Goal: Task Accomplishment & Management: Use online tool/utility

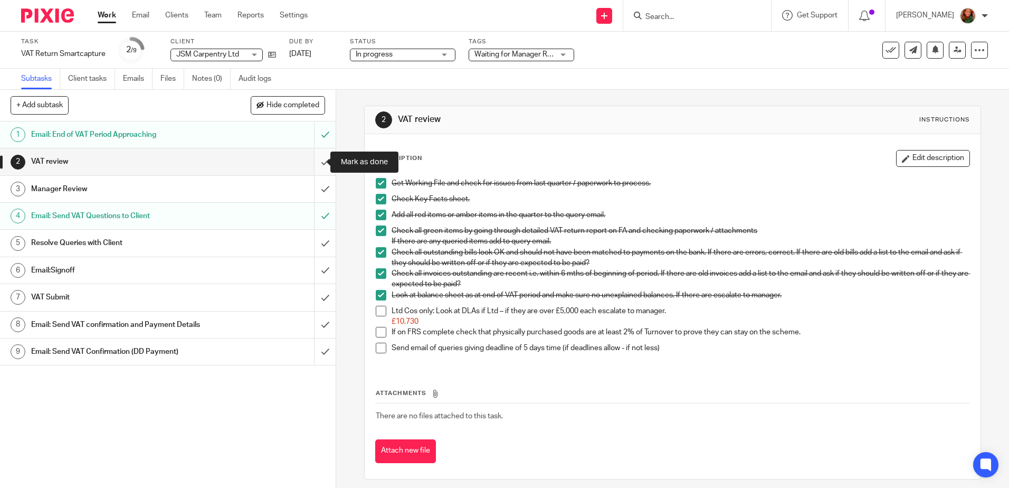
click at [314, 162] on input "submit" at bounding box center [168, 161] width 336 height 26
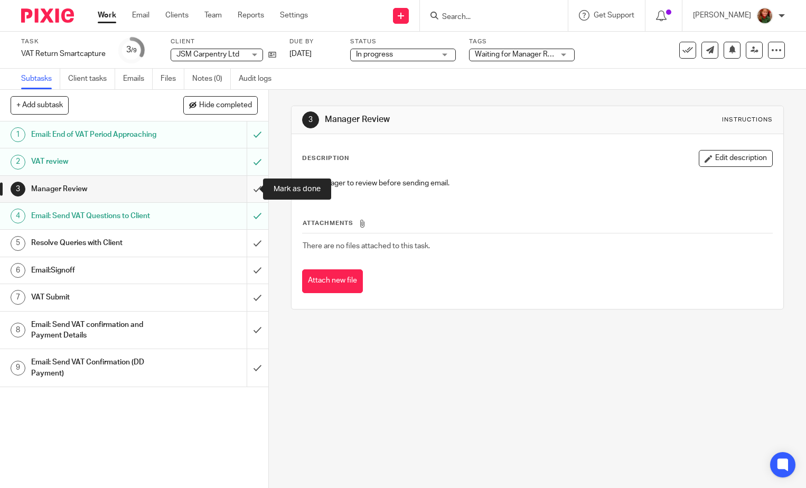
click at [249, 193] on input "submit" at bounding box center [134, 189] width 268 height 26
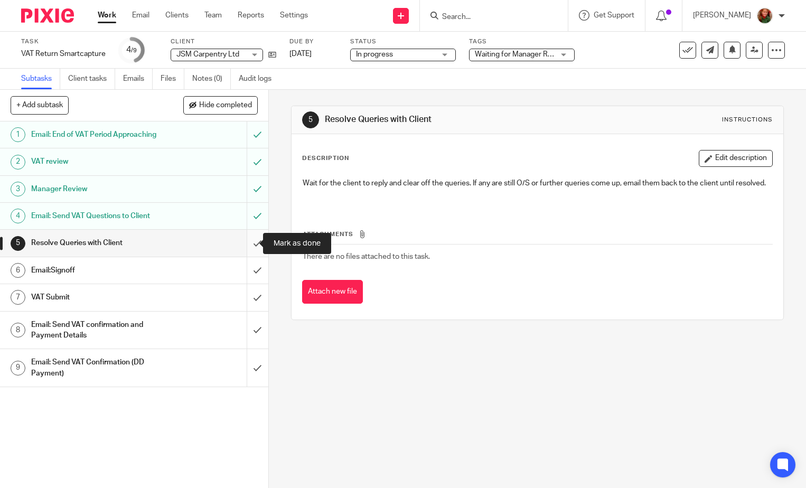
click at [247, 242] on input "submit" at bounding box center [134, 243] width 268 height 26
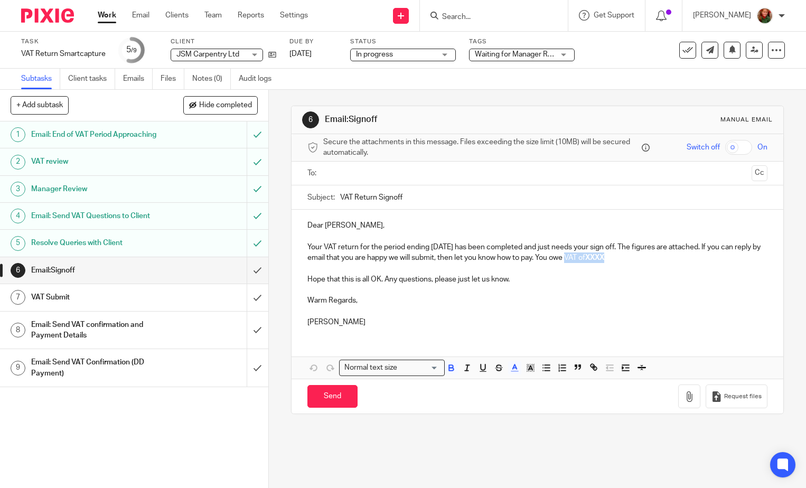
drag, startPoint x: 574, startPoint y: 259, endPoint x: 663, endPoint y: 259, distance: 88.7
click at [663, 259] on p "Your VAT return for the period ending [DATE] has been completed and just needs …" at bounding box center [537, 253] width 460 height 22
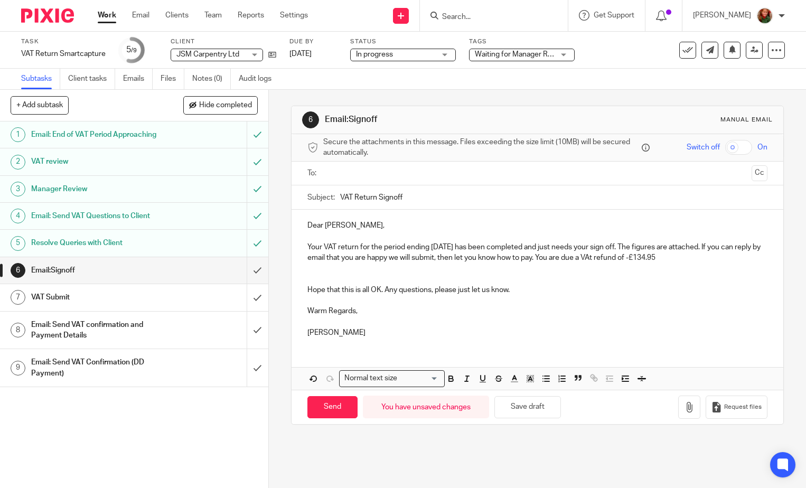
click at [653, 259] on p "Your VAT return for the period ending 30 Apr 2025 has been completed and just n…" at bounding box center [537, 253] width 460 height 22
click at [617, 256] on p "Your VAT return for the period ending 30 Apr 2025 has been completed and just n…" at bounding box center [537, 253] width 460 height 22
drag, startPoint x: 654, startPoint y: 258, endPoint x: 731, endPoint y: 258, distance: 77.1
click at [731, 258] on p "Your VAT return for the period ending 30 Apr 2025 has been completed and just n…" at bounding box center [537, 253] width 460 height 22
click at [449, 381] on icon "button" at bounding box center [451, 380] width 4 height 3
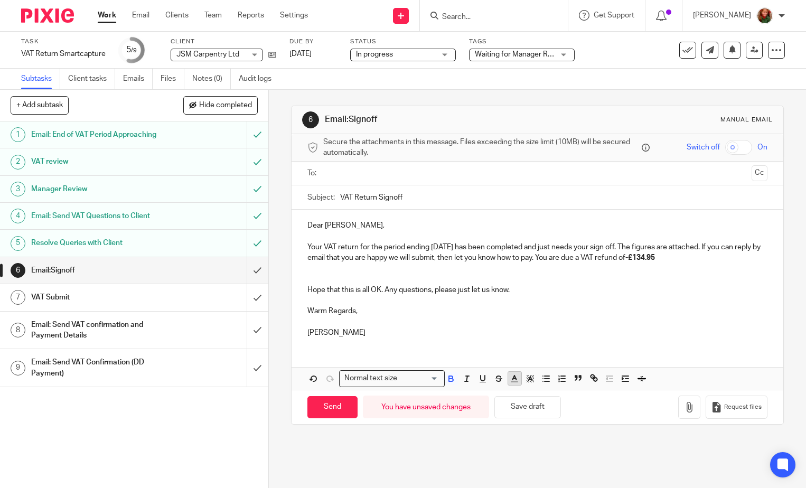
click at [515, 380] on icon "button" at bounding box center [514, 379] width 10 height 10
click at [515, 402] on li "color:#D33115" at bounding box center [518, 403] width 8 height 8
click at [638, 313] on p "Warm Regards," at bounding box center [537, 311] width 460 height 11
click at [655, 257] on span "-£134.95" at bounding box center [640, 257] width 30 height 7
click at [693, 259] on p "Your VAT return for the period ending 30 Apr 2025 has been completed and just n…" at bounding box center [537, 253] width 460 height 22
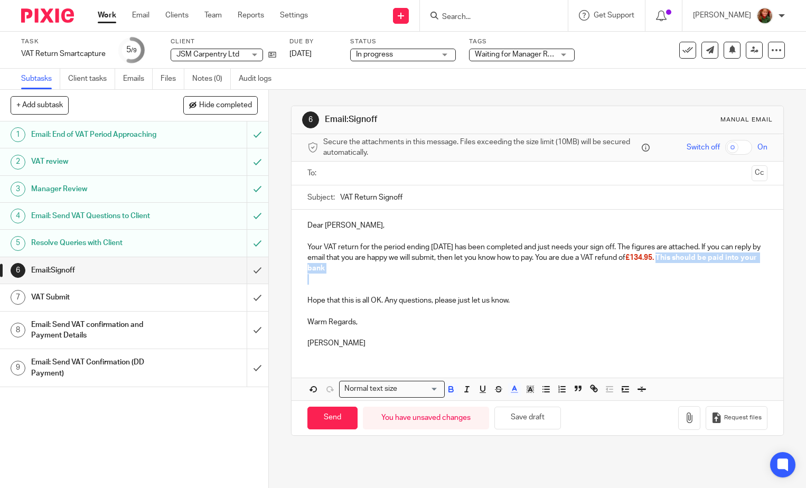
drag, startPoint x: 685, startPoint y: 260, endPoint x: 713, endPoint y: 273, distance: 30.7
click at [713, 273] on div "Dear Joshua, Your VAT return for the period ending 30 Apr 2025 has been complet…" at bounding box center [537, 283] width 492 height 147
click at [511, 390] on icon "button" at bounding box center [514, 389] width 10 height 10
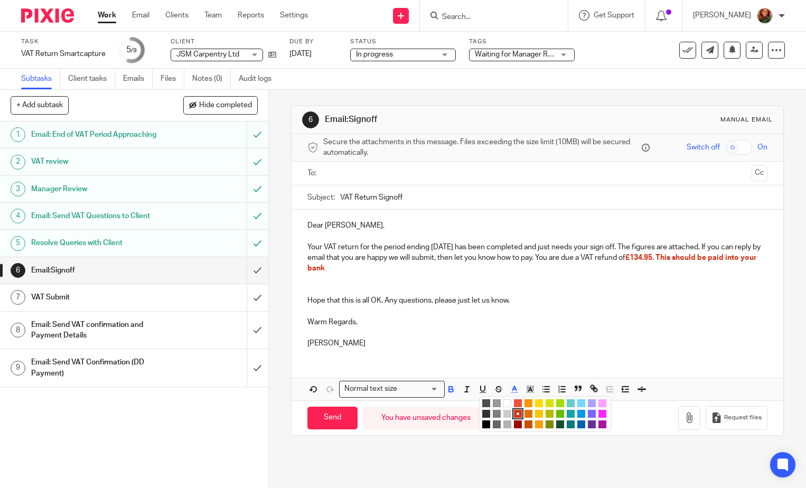
click at [482, 426] on li "color:#000000" at bounding box center [486, 424] width 8 height 8
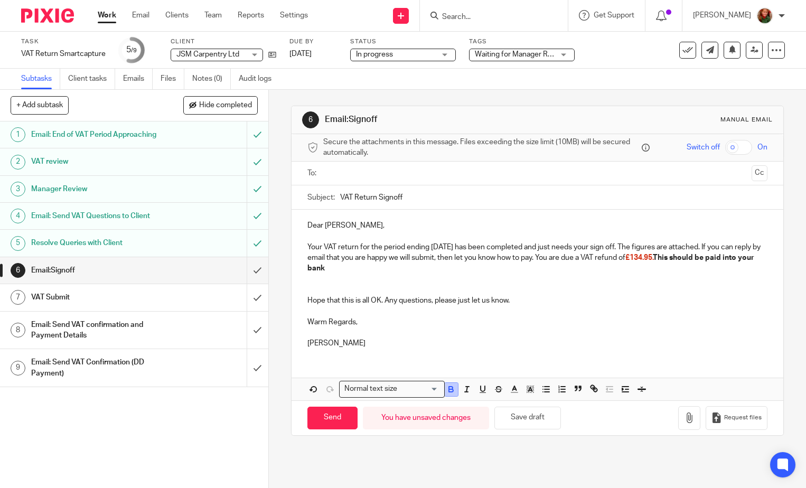
click at [449, 390] on icon "button" at bounding box center [451, 390] width 4 height 3
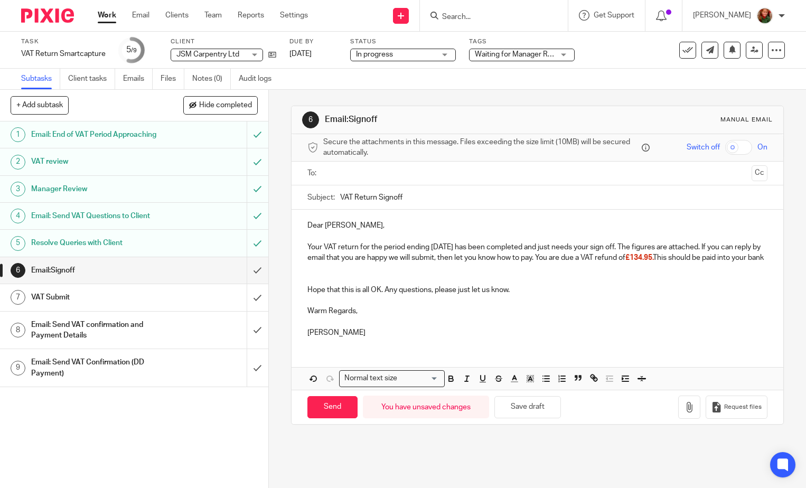
click at [460, 306] on p at bounding box center [537, 300] width 460 height 11
click at [376, 263] on p "Your VAT return for the period ending 30 Apr 2025 has been completed and just n…" at bounding box center [537, 253] width 460 height 22
click at [370, 285] on p at bounding box center [537, 279] width 460 height 11
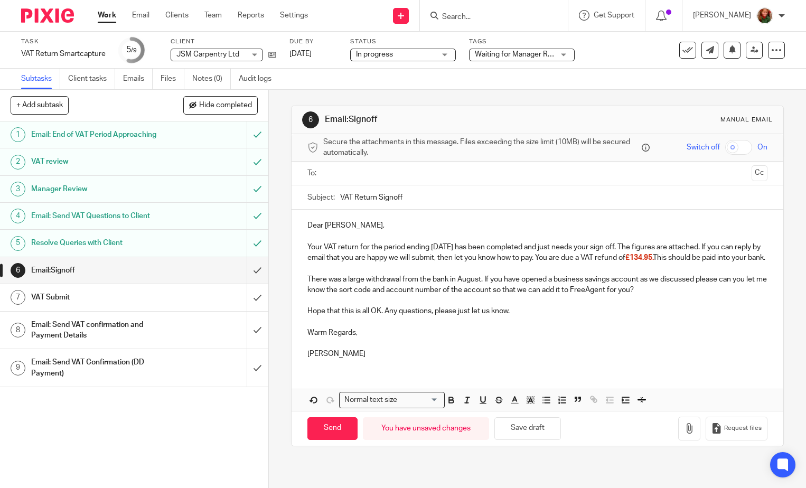
click at [386, 168] on input "text" at bounding box center [537, 173] width 420 height 12
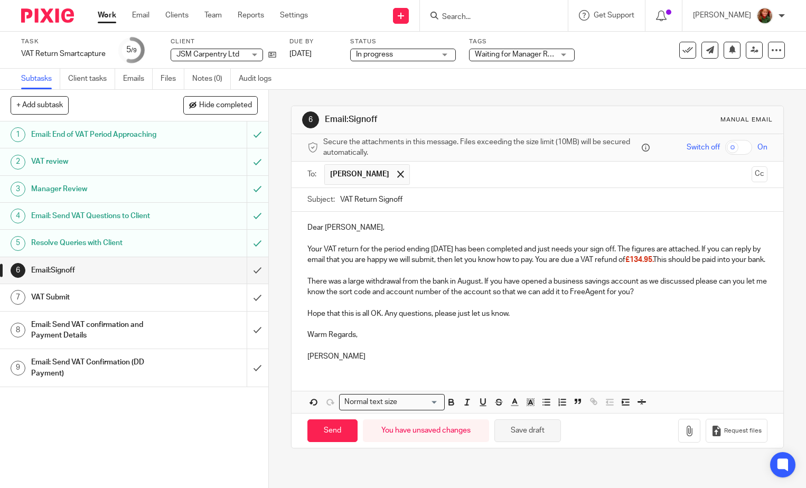
click at [527, 441] on button "Save draft" at bounding box center [527, 430] width 67 height 23
click at [533, 439] on button "Save draft" at bounding box center [527, 430] width 67 height 23
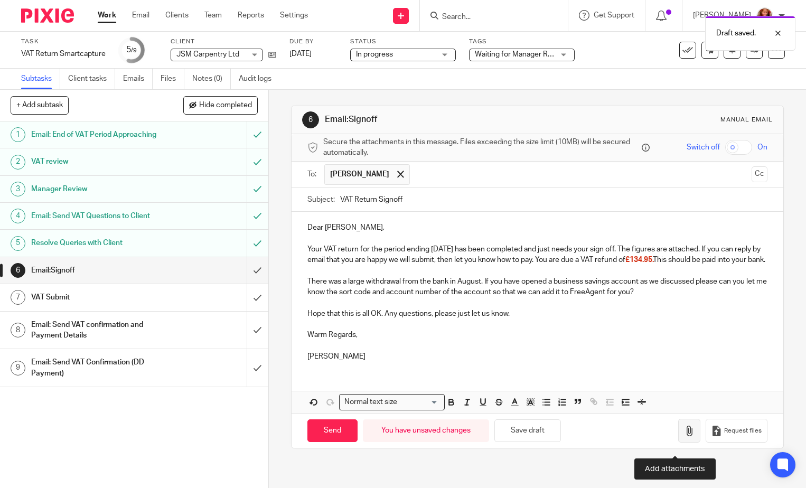
click at [684, 436] on icon "button" at bounding box center [689, 431] width 11 height 11
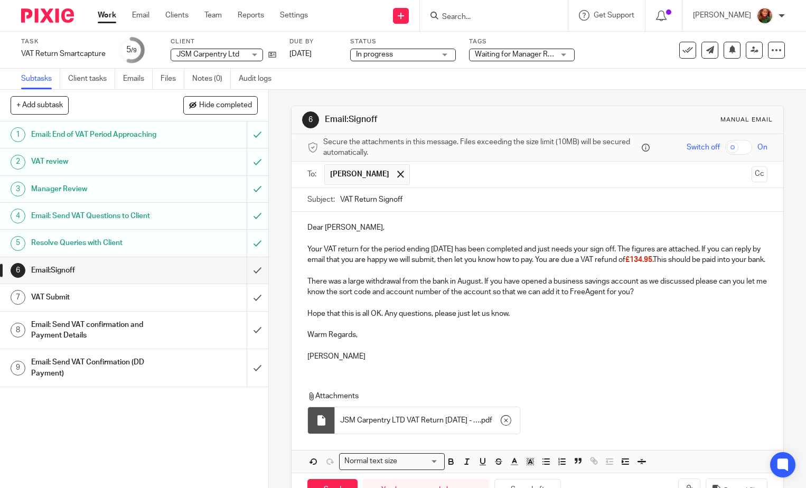
scroll to position [46, 0]
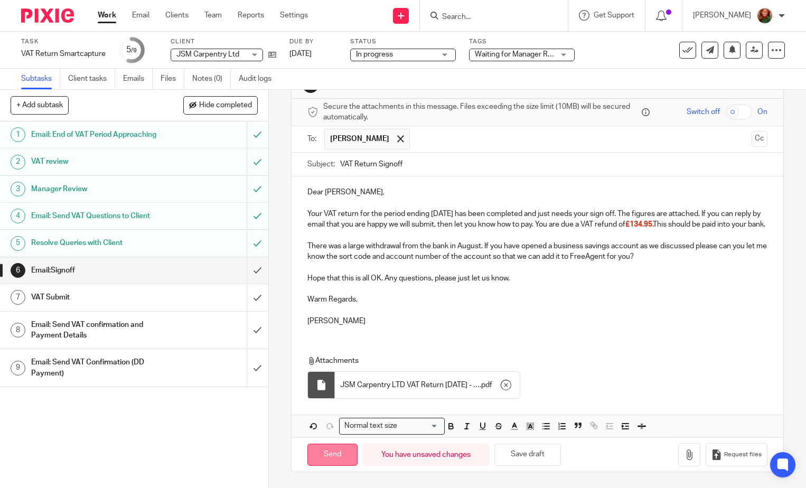
click at [327, 457] on input "Send" at bounding box center [332, 454] width 50 height 23
type input "Sent"
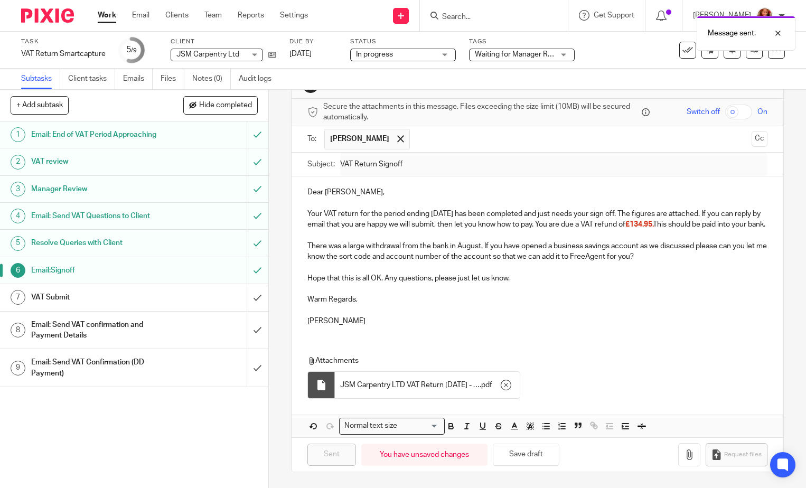
click at [553, 54] on span "Waiting for Manager Review" at bounding box center [521, 54] width 92 height 7
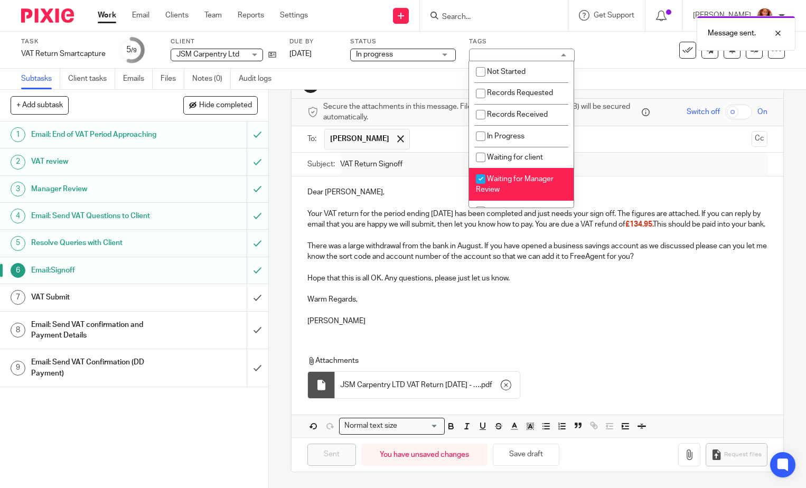
click at [514, 184] on li "Waiting for Manager Review" at bounding box center [521, 184] width 105 height 32
checkbox input "false"
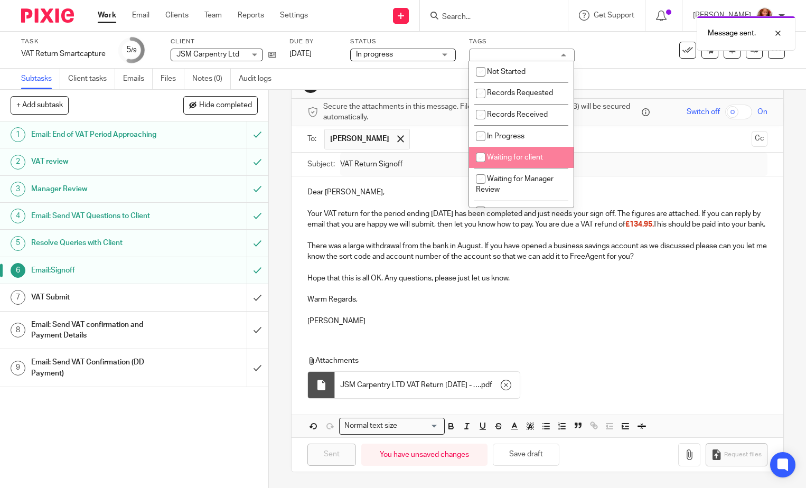
scroll to position [158, 0]
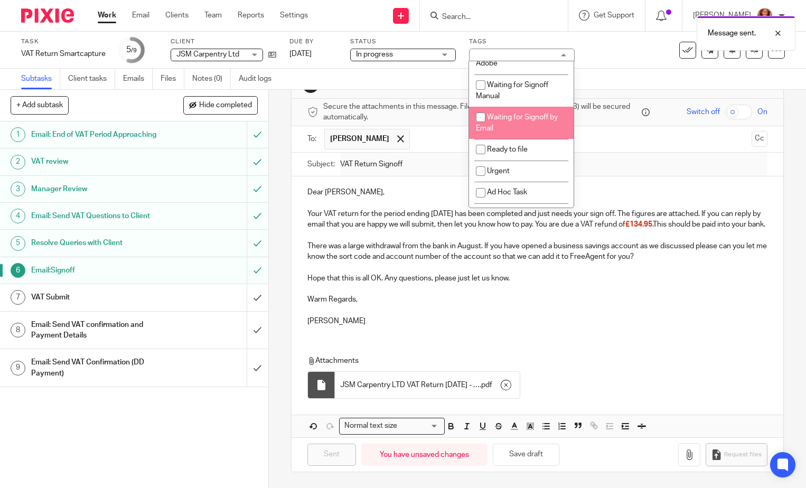
click at [524, 116] on span "Waiting for Signoff by Email" at bounding box center [517, 123] width 82 height 18
checkbox input "true"
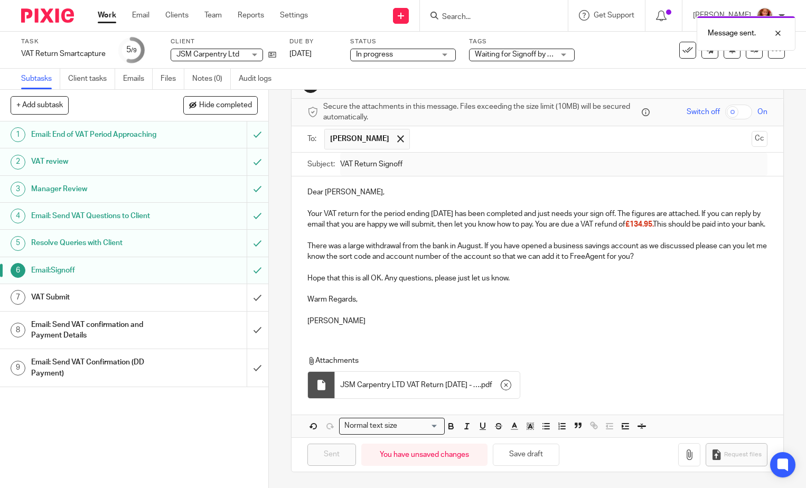
click at [410, 64] on div "Task VAT Return Smartcapture Save VAT Return Smartcapture 5 /9 Client JSM Carpe…" at bounding box center [403, 50] width 806 height 37
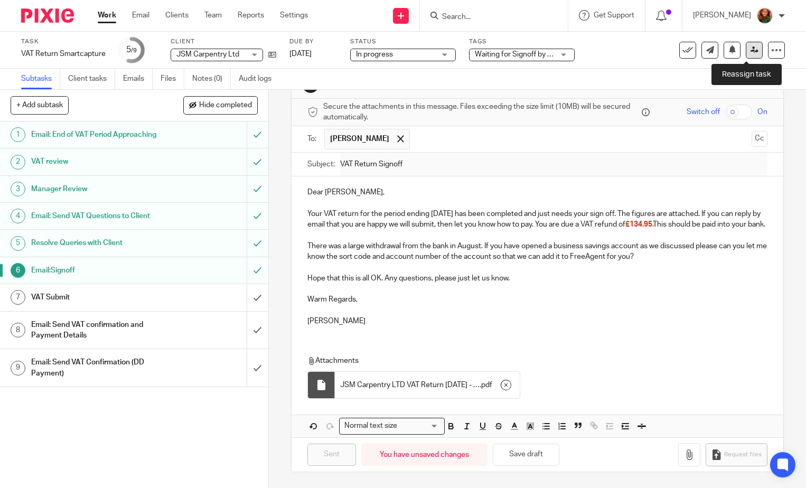
click at [750, 52] on icon at bounding box center [754, 50] width 8 height 8
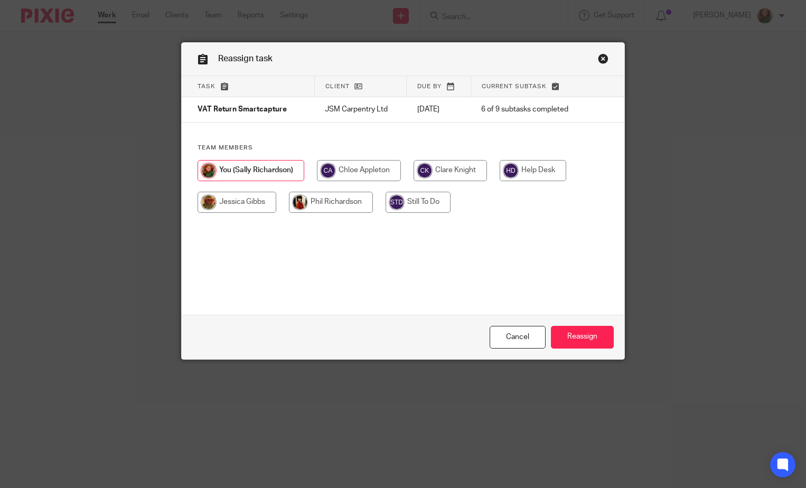
click at [350, 164] on input "radio" at bounding box center [359, 170] width 84 height 21
radio input "true"
click at [577, 338] on input "Reassign" at bounding box center [582, 337] width 63 height 23
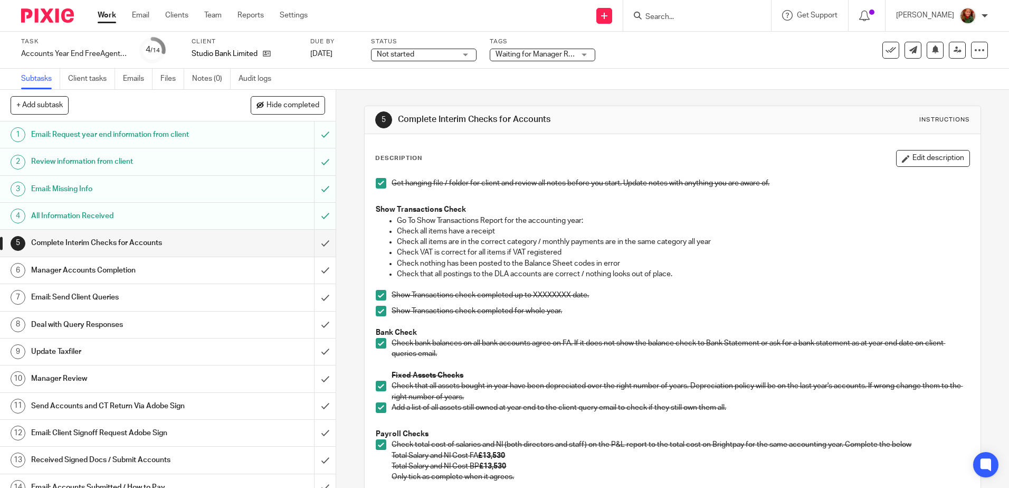
click at [83, 295] on h1 "Email: Send Client Queries" at bounding box center [122, 297] width 182 height 16
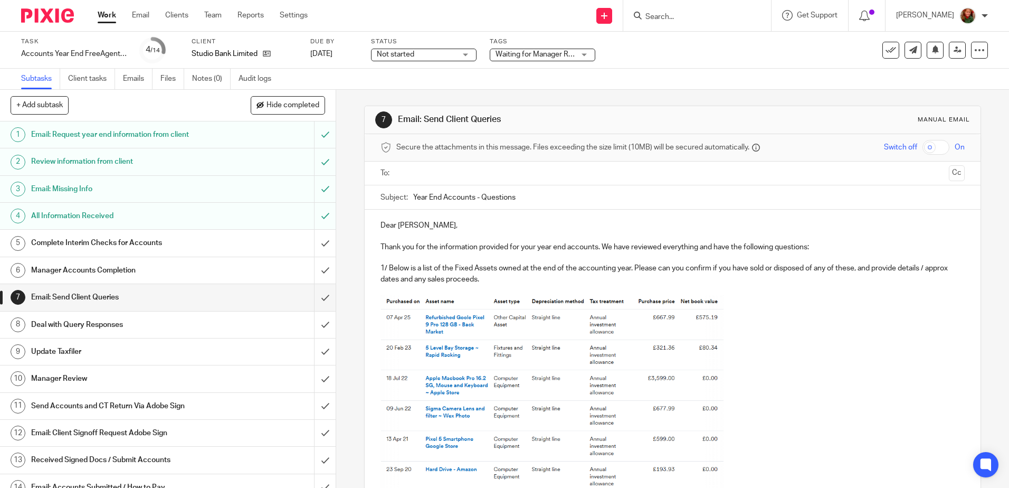
click at [97, 243] on h1 "Complete Interim Checks for Accounts" at bounding box center [122, 243] width 182 height 16
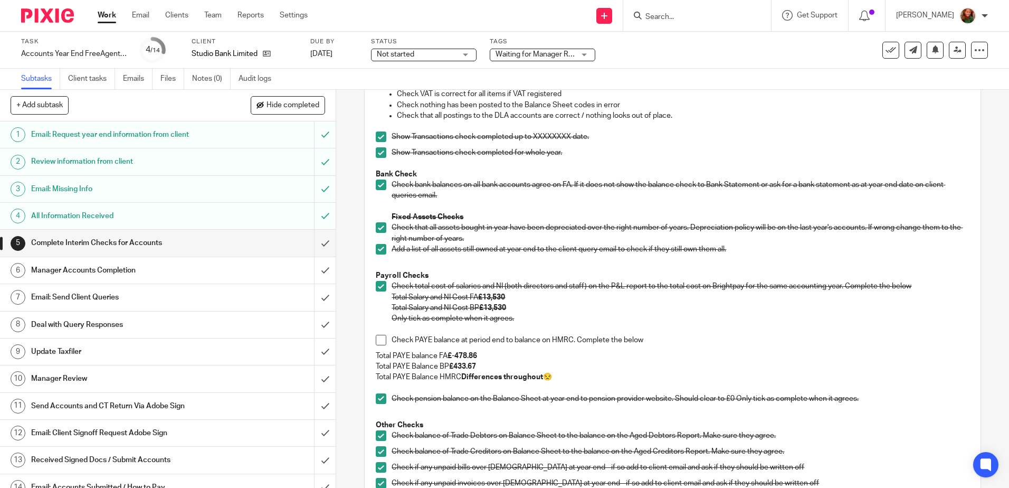
scroll to position [106, 0]
